Goal: Find specific page/section

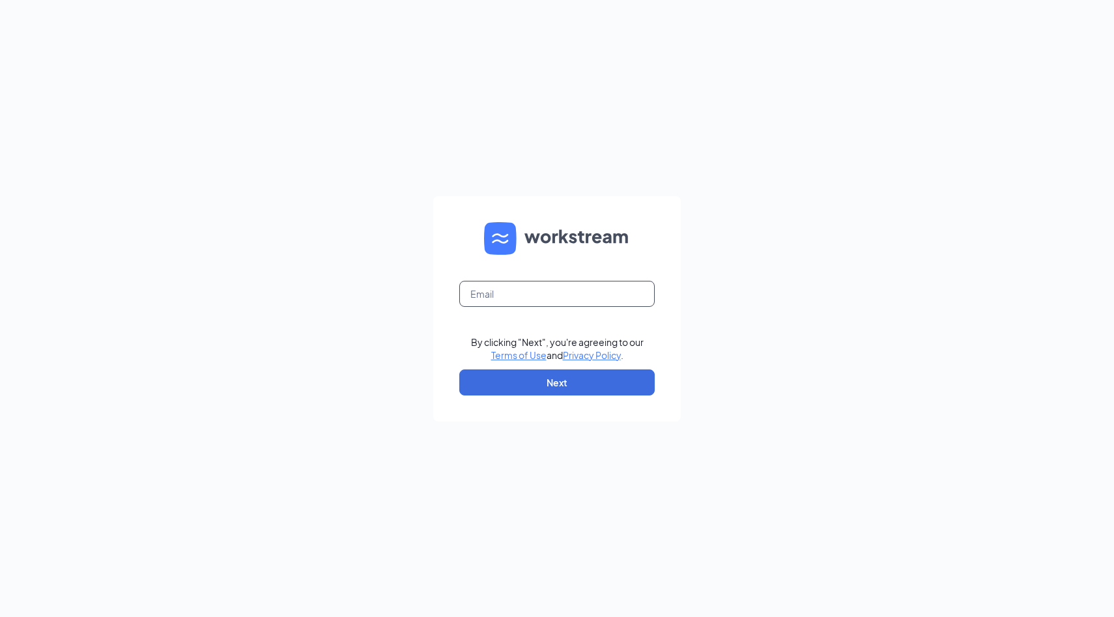
click at [583, 295] on input "text" at bounding box center [556, 294] width 195 height 26
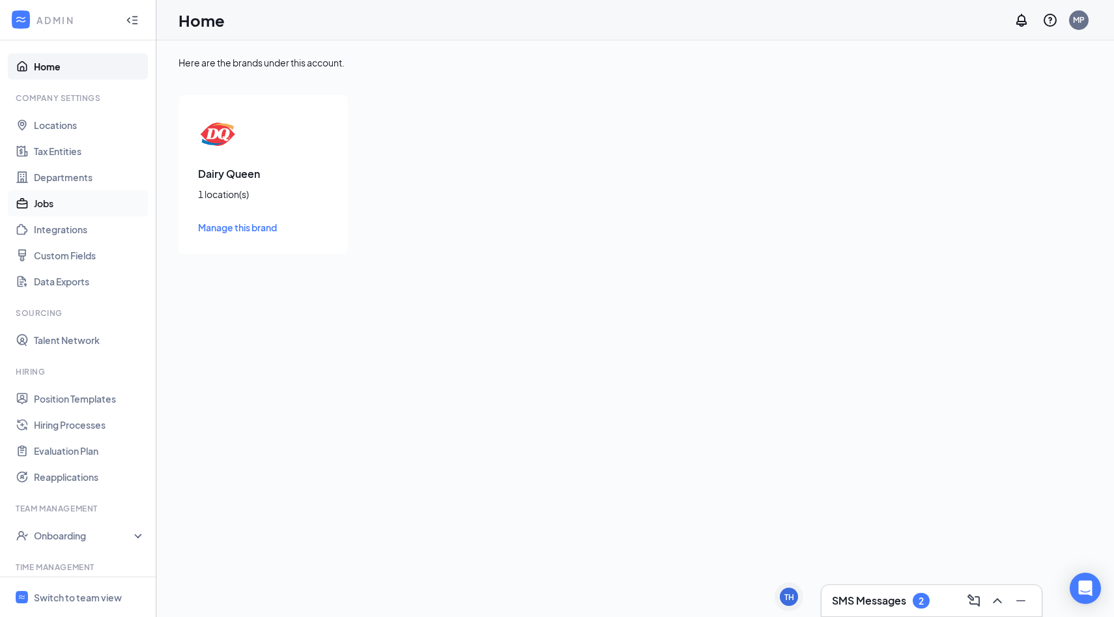
click at [73, 197] on link "Jobs" at bounding box center [89, 203] width 111 height 26
